Goal: Entertainment & Leisure: Consume media (video, audio)

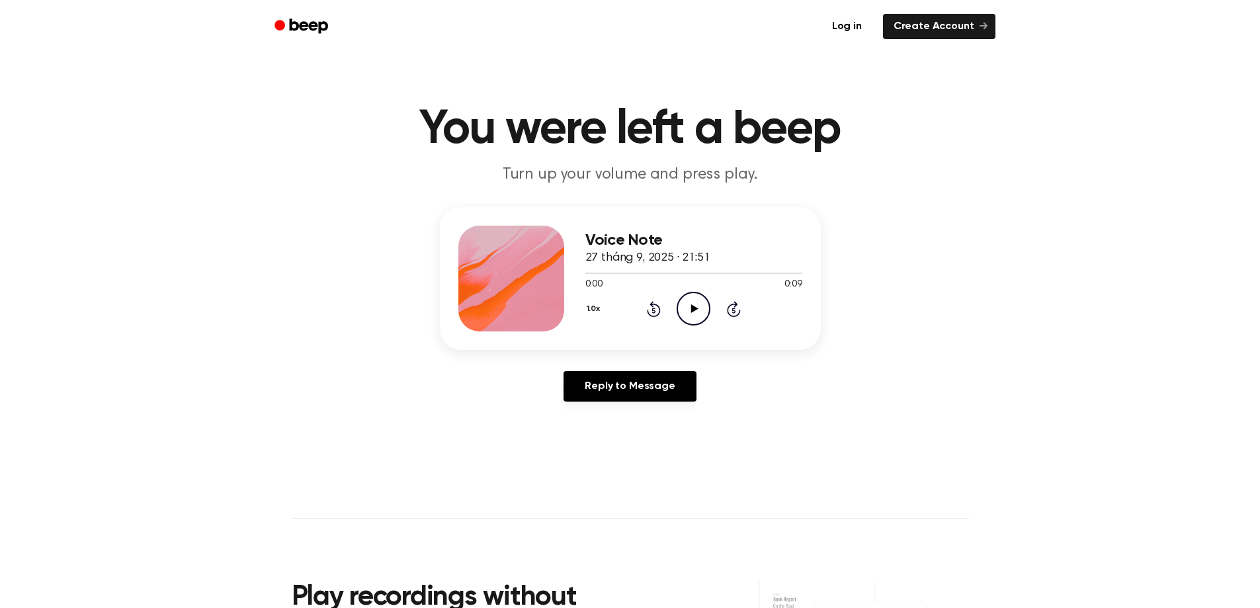
click at [695, 308] on icon at bounding box center [694, 308] width 7 height 9
drag, startPoint x: 753, startPoint y: 273, endPoint x: 597, endPoint y: 276, distance: 156.8
click at [581, 269] on div "Voice Note 27 tháng 9, 2025 · 21:51 0:07 0:09 Your browser does not support the…" at bounding box center [630, 278] width 381 height 143
click at [585, 273] on div at bounding box center [690, 273] width 211 height 1
click at [696, 308] on icon at bounding box center [694, 308] width 7 height 9
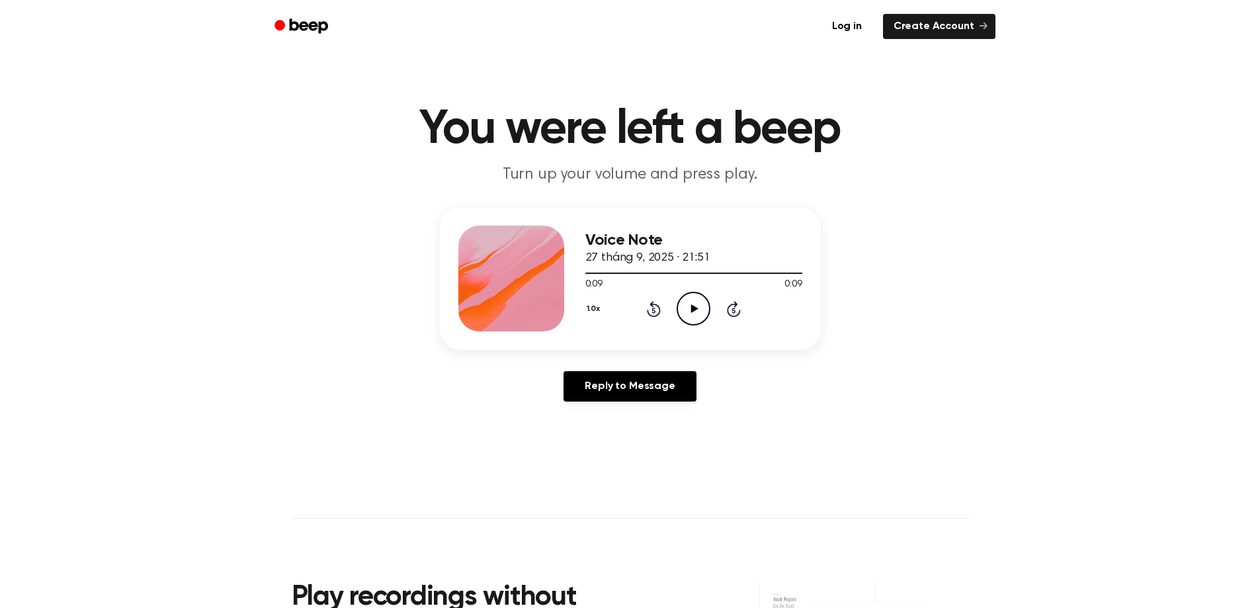
click at [691, 306] on icon at bounding box center [694, 308] width 7 height 9
click at [595, 313] on button "1.0x" at bounding box center [595, 309] width 20 height 22
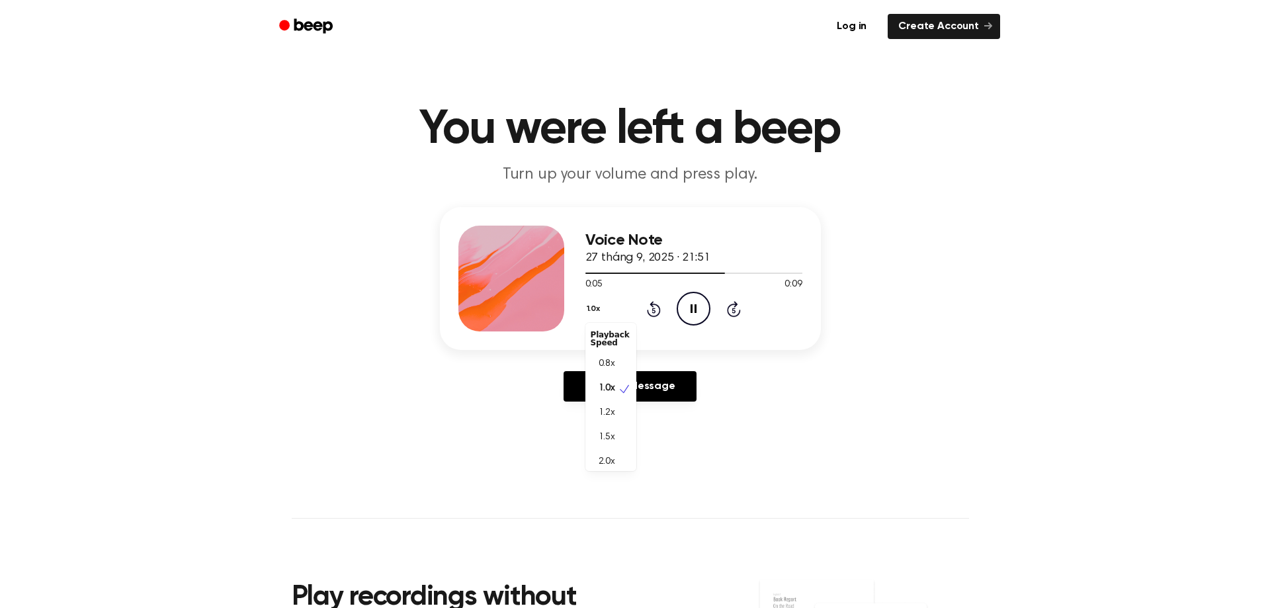
click at [790, 429] on main "You were left a beep Turn up your volume and press play. Voice Note 27 tháng 9,…" at bounding box center [630, 408] width 1260 height 816
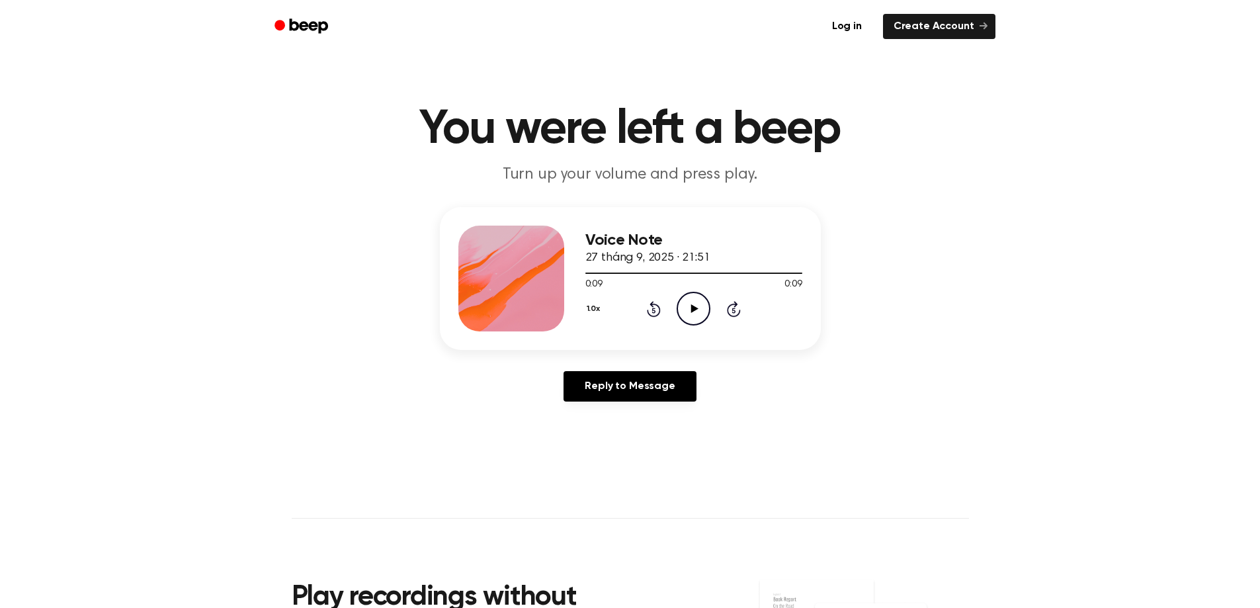
click at [697, 153] on h1 "You were left a beep" at bounding box center [630, 130] width 677 height 48
click at [691, 303] on icon "Play Audio" at bounding box center [694, 309] width 34 height 34
click at [692, 303] on icon "Play Audio" at bounding box center [694, 309] width 34 height 34
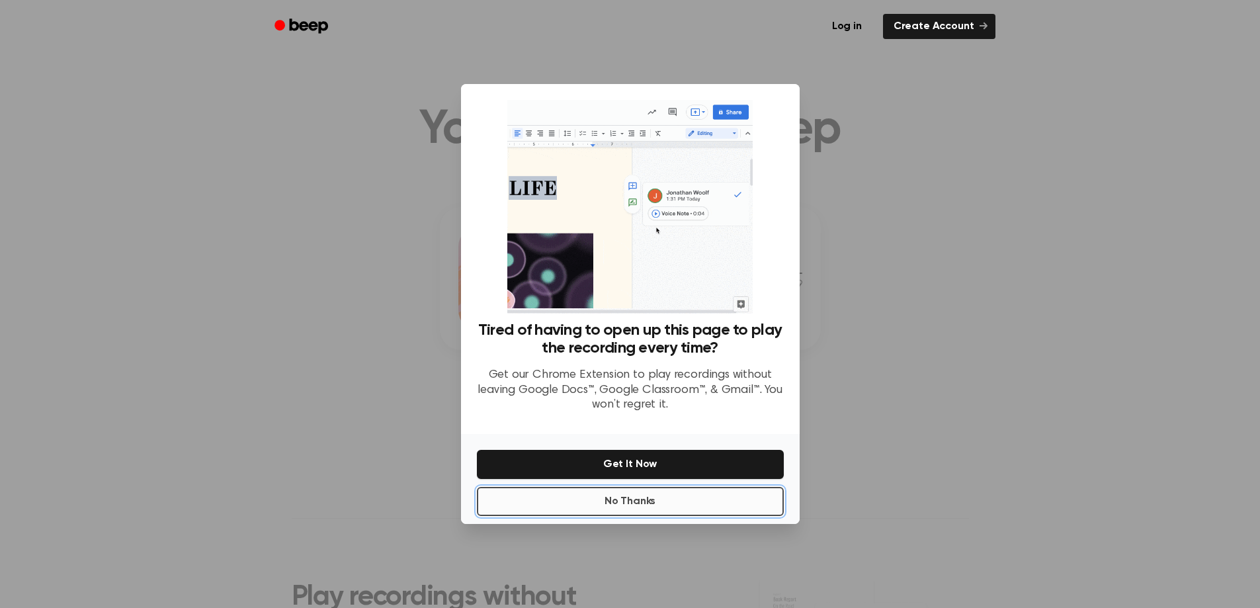
click at [632, 502] on button "No Thanks" at bounding box center [630, 501] width 307 height 29
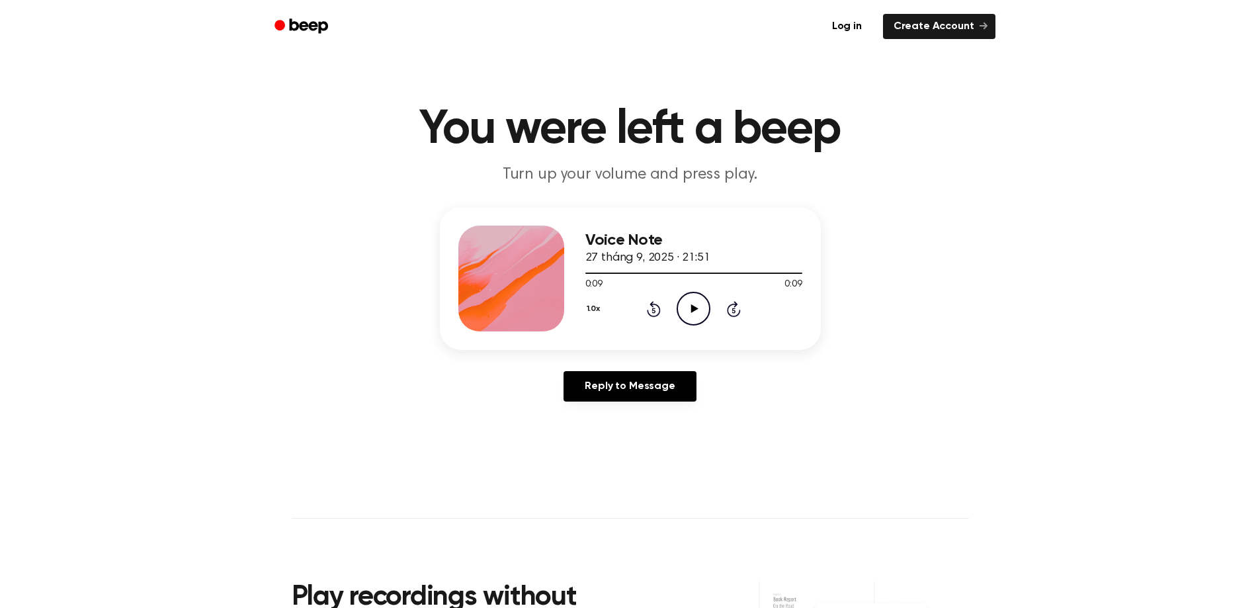
click at [691, 306] on icon "Play Audio" at bounding box center [694, 309] width 34 height 34
